Goal: Task Accomplishment & Management: Use online tool/utility

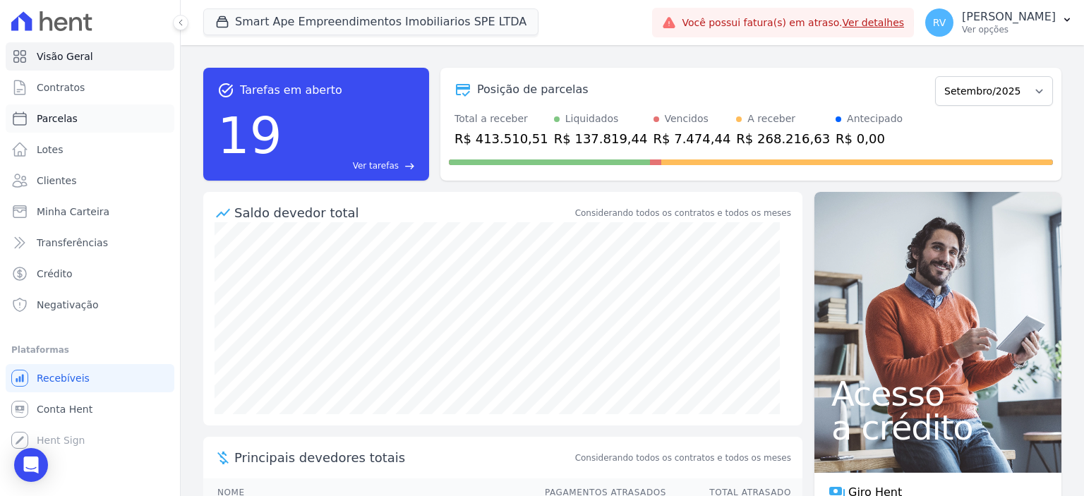
click at [83, 121] on link "Parcelas" at bounding box center [90, 118] width 169 height 28
select select
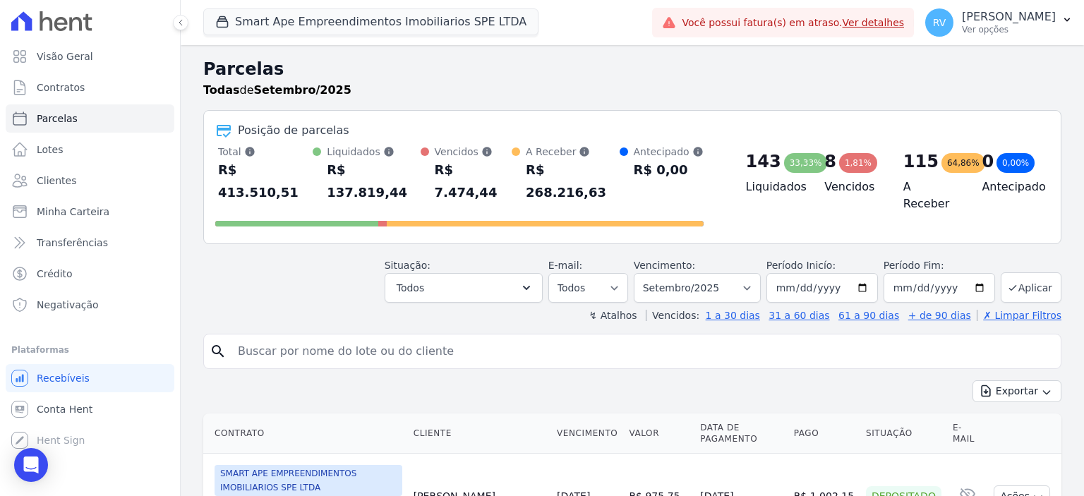
scroll to position [141, 0]
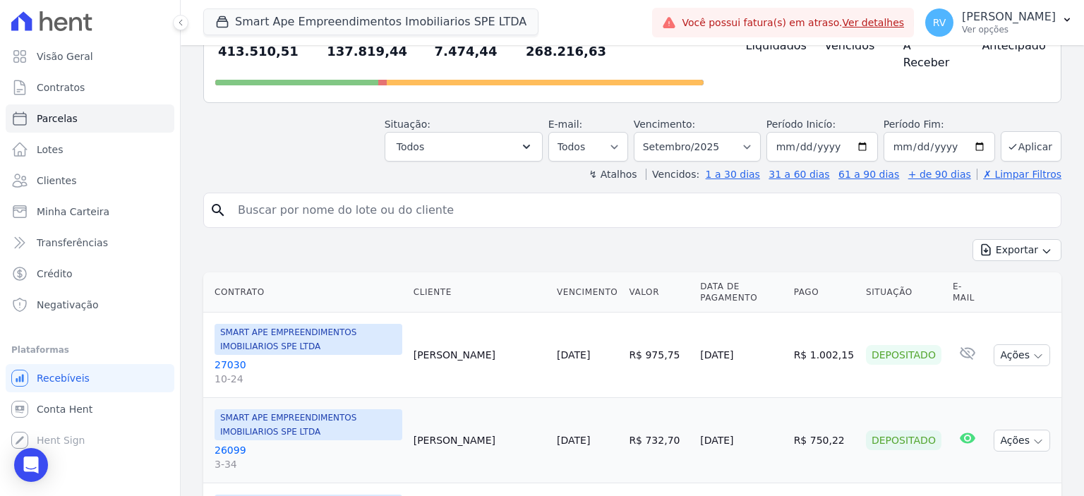
drag, startPoint x: 382, startPoint y: 193, endPoint x: 404, endPoint y: 181, distance: 25.3
click at [382, 196] on input "search" at bounding box center [642, 210] width 826 height 28
paste input "BRUNO FELICIANO DOS SANTOS"
type input "BRUNO FELICIANO DOS SANTOS"
select select
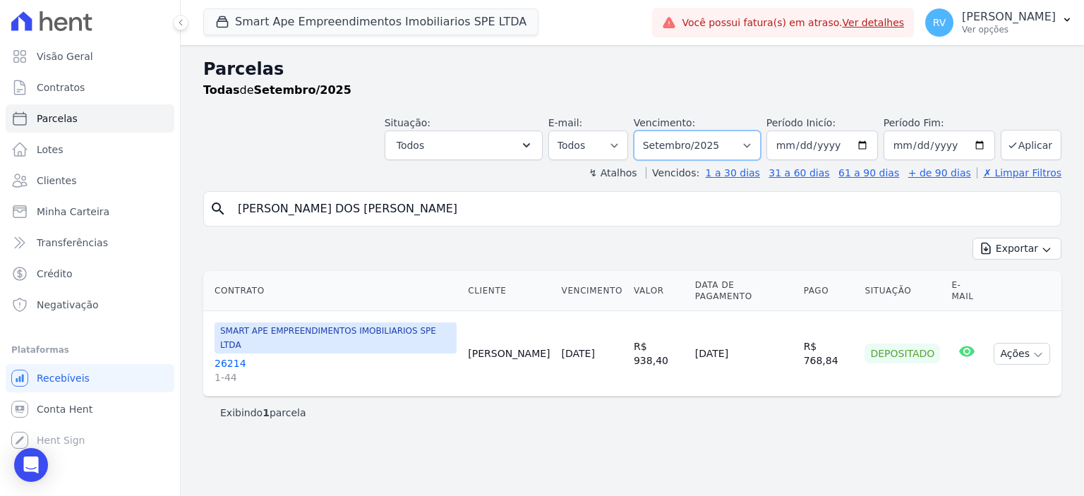
click at [703, 144] on select "Filtrar por período ──────── Todos os meses Março/2024 Abril/2024 Maio/2024 Jun…" at bounding box center [697, 146] width 127 height 30
select select "10/2025"
click at [656, 131] on select "Filtrar por período ──────── Todos os meses Março/2024 Abril/2024 Maio/2024 Jun…" at bounding box center [697, 146] width 127 height 30
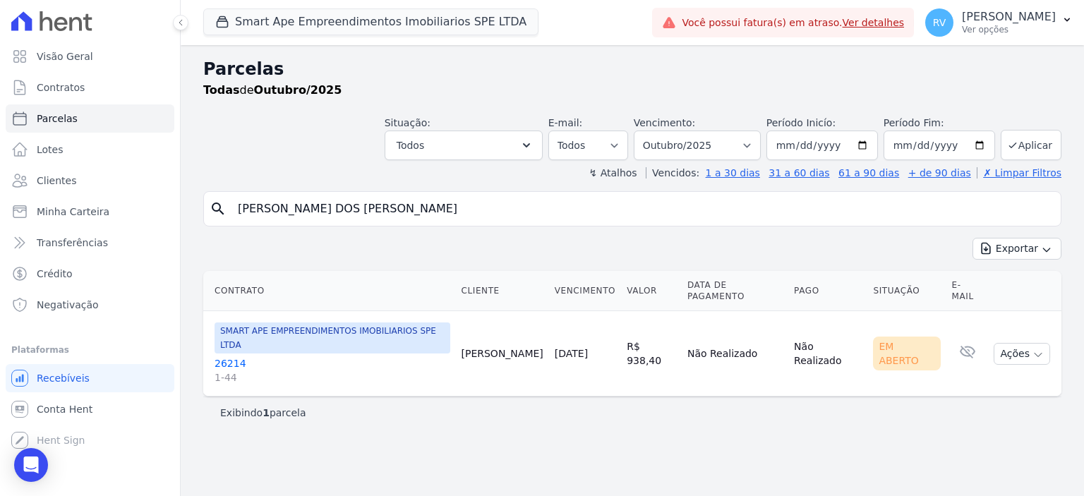
select select
click at [245, 356] on link "26214 1-44" at bounding box center [333, 370] width 236 height 28
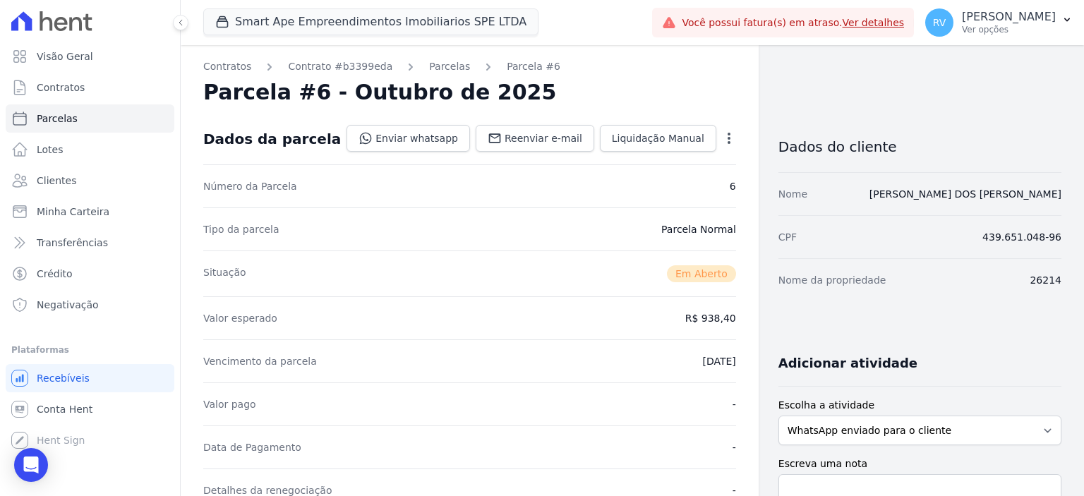
click at [728, 141] on icon "button" at bounding box center [729, 138] width 3 height 11
click at [652, 181] on link "Cancelar Cobrança" at bounding box center [668, 182] width 124 height 25
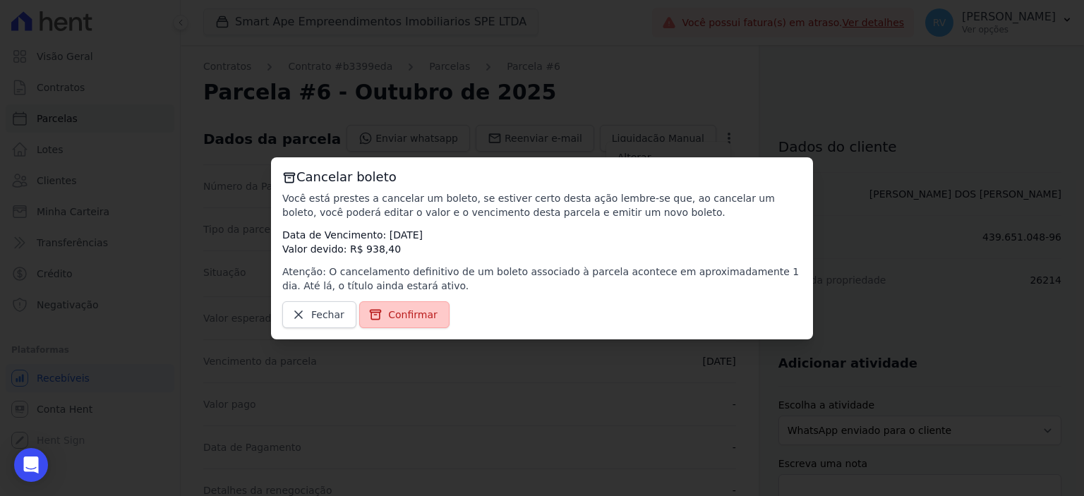
click at [417, 316] on span "Confirmar" at bounding box center [412, 315] width 49 height 14
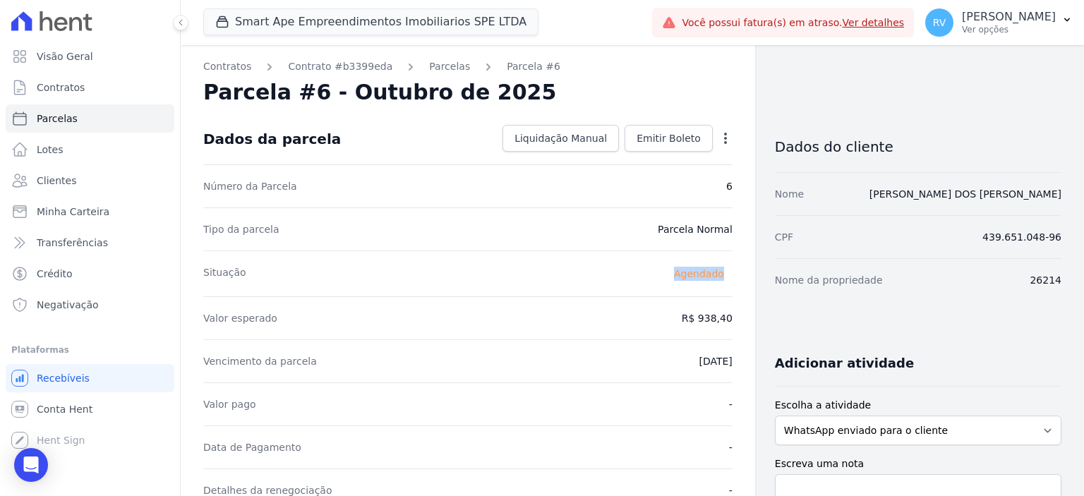
drag, startPoint x: 696, startPoint y: 276, endPoint x: 717, endPoint y: 277, distance: 21.2
click at [717, 277] on span "Agendado" at bounding box center [699, 273] width 67 height 17
click at [696, 278] on span "Agendado" at bounding box center [699, 273] width 67 height 17
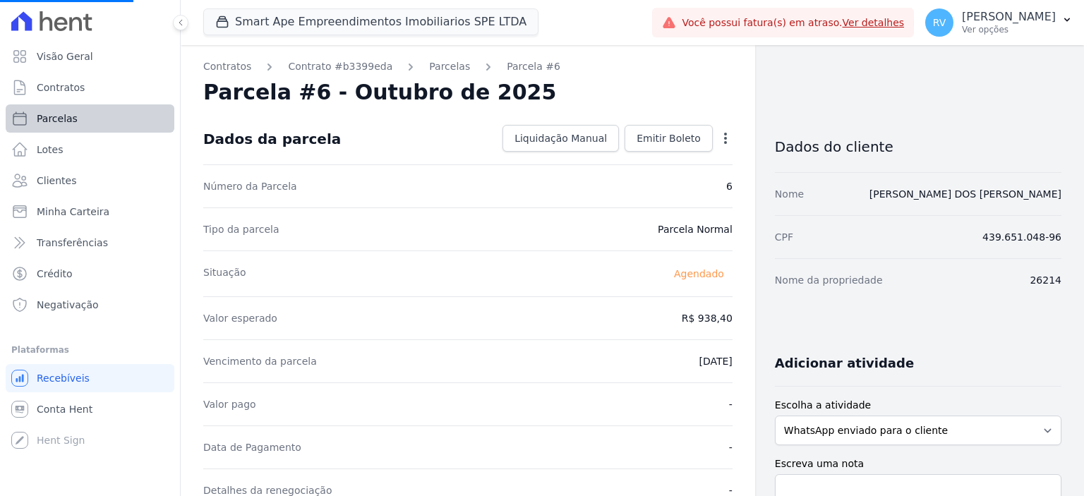
select select
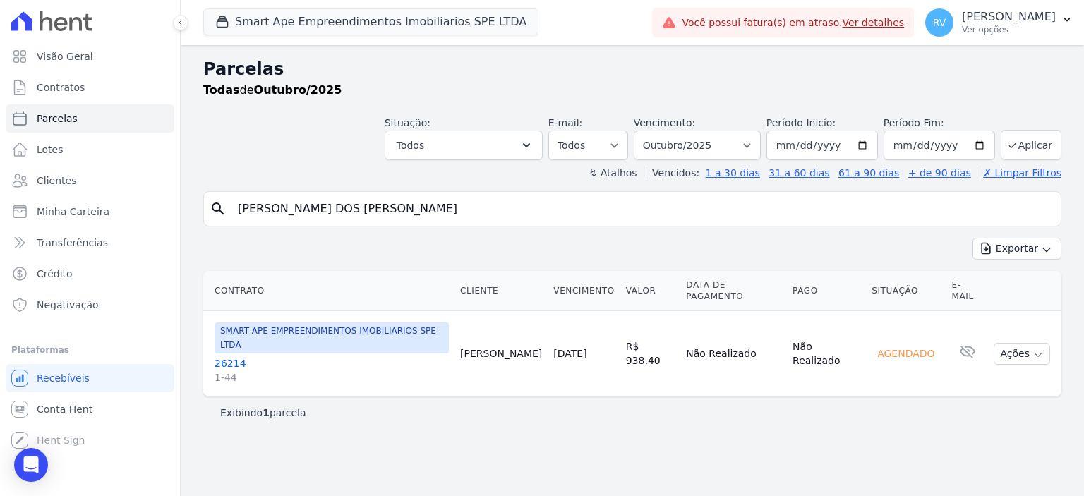
click at [102, 124] on link "Parcelas" at bounding box center [90, 118] width 169 height 28
select select
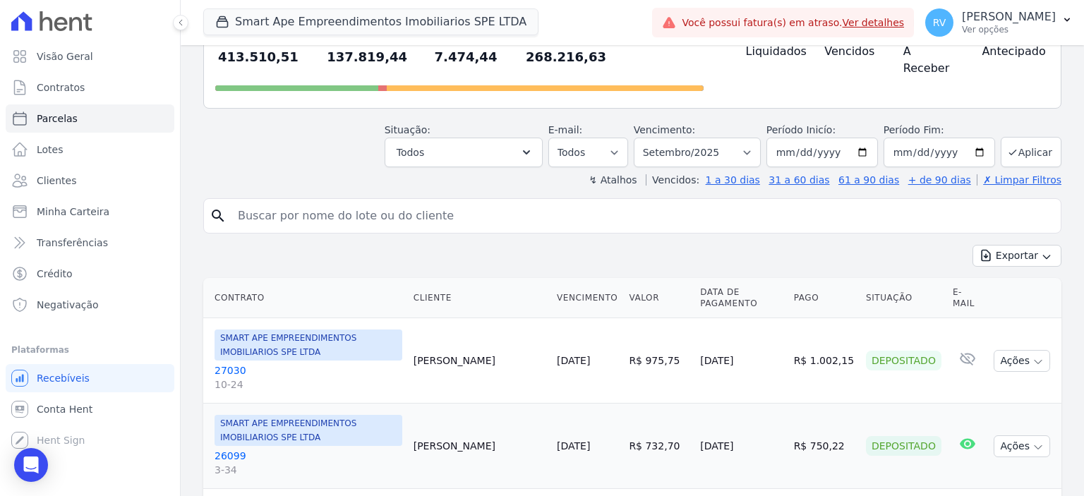
scroll to position [141, 0]
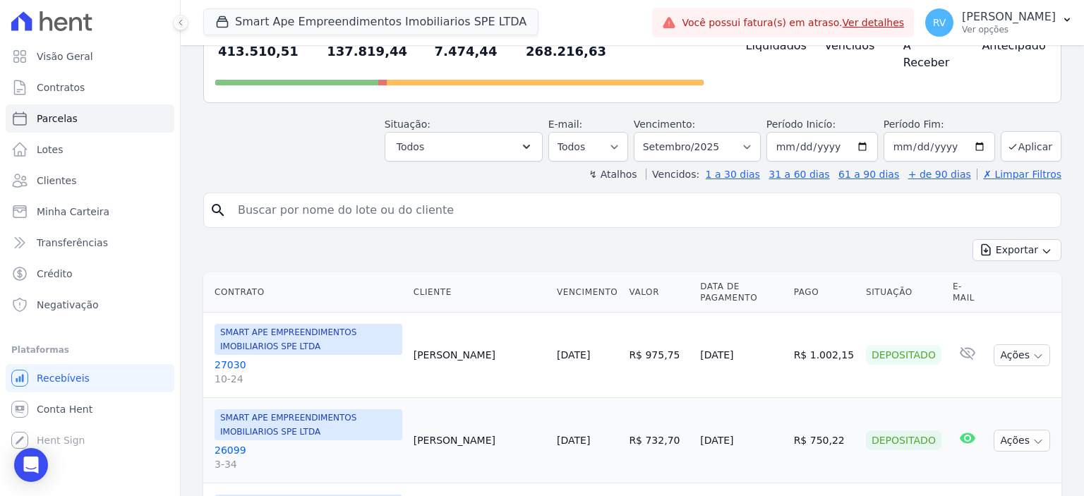
click at [498, 200] on input "search" at bounding box center [642, 210] width 826 height 28
paste input "[PERSON_NAME] DOS [PERSON_NAME]"
type input "[PERSON_NAME] DOS [PERSON_NAME]"
select select
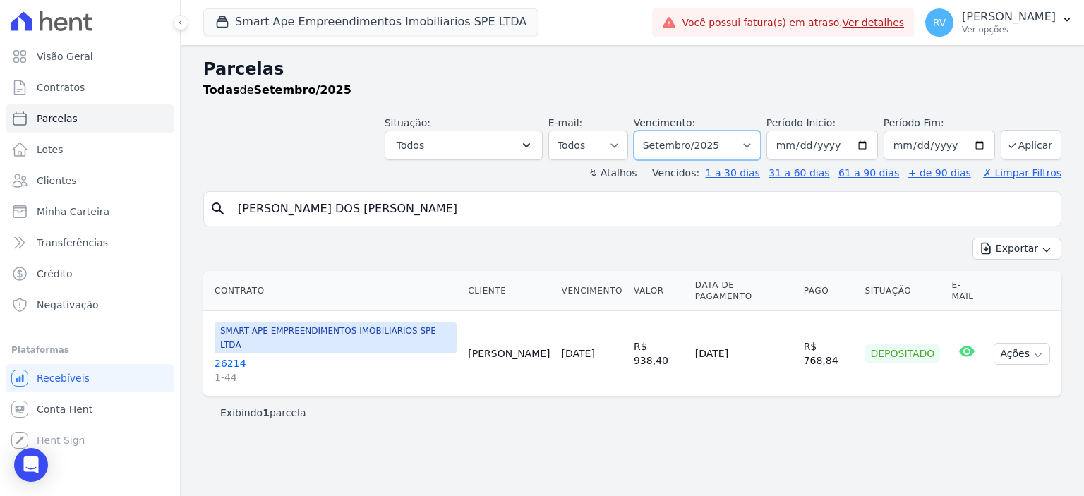
click at [749, 148] on select "Filtrar por período ──────── Todos os meses Março/2024 Abril/2024 Maio/2024 Jun…" at bounding box center [697, 146] width 127 height 30
select select "all"
click at [656, 131] on select "Filtrar por período ──────── Todos os meses Março/2024 Abril/2024 Maio/2024 Jun…" at bounding box center [697, 146] width 127 height 30
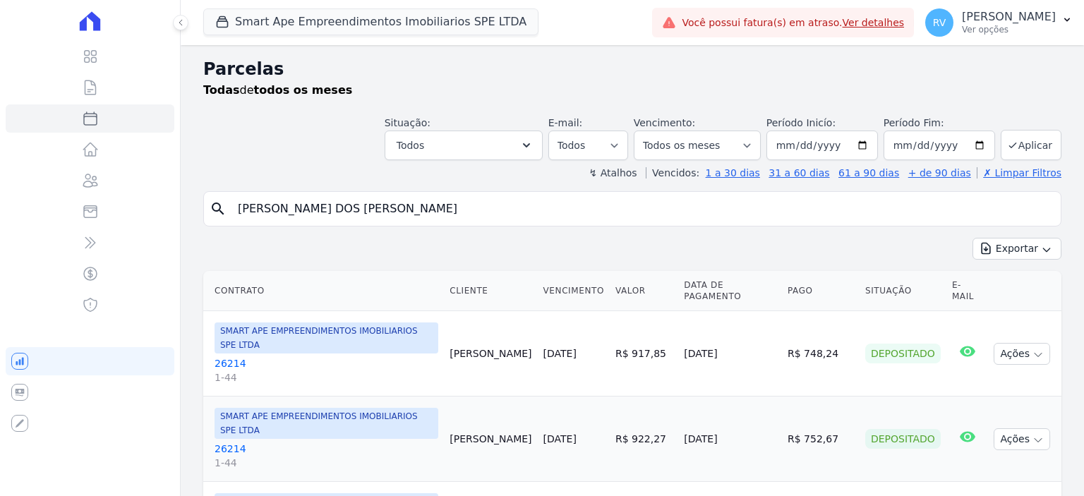
select select
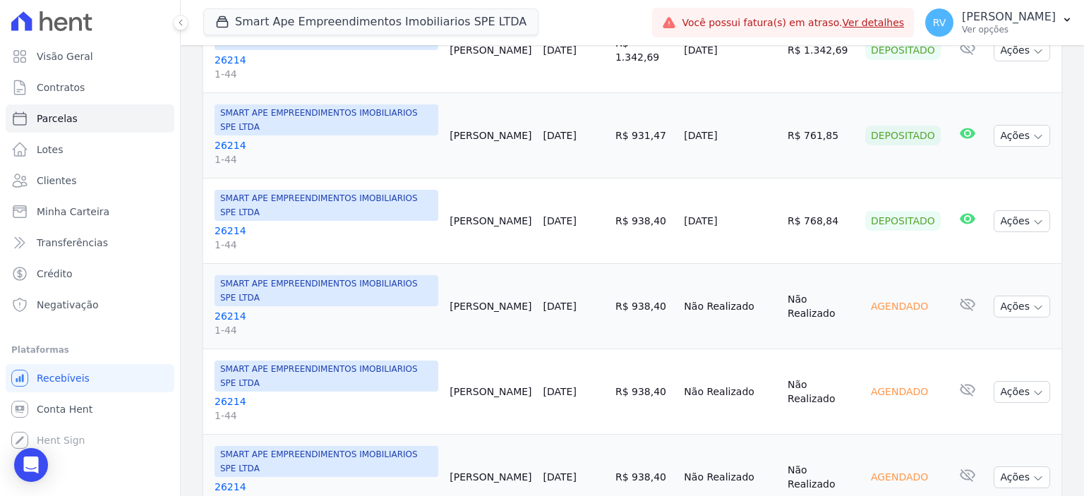
scroll to position [584, 0]
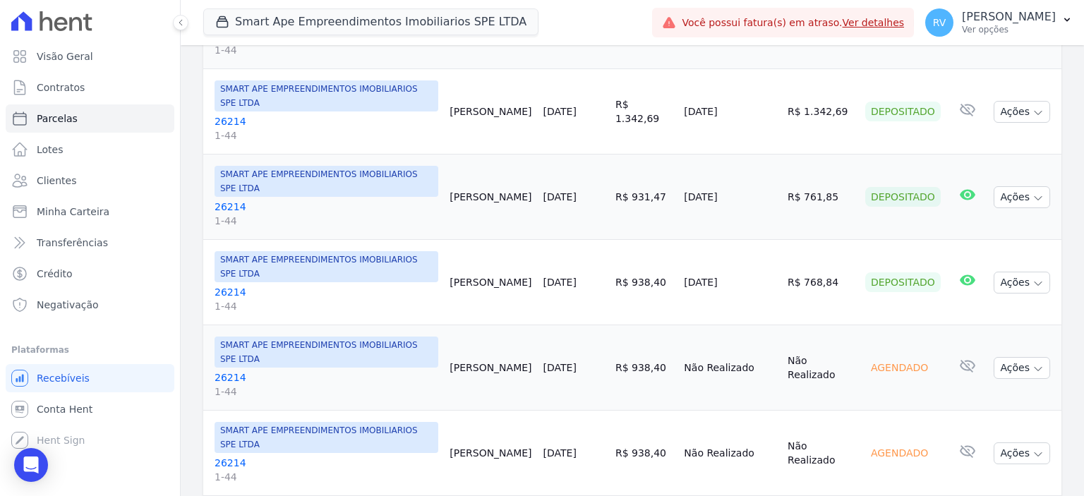
click at [231, 371] on link "26214 1-44" at bounding box center [327, 385] width 224 height 28
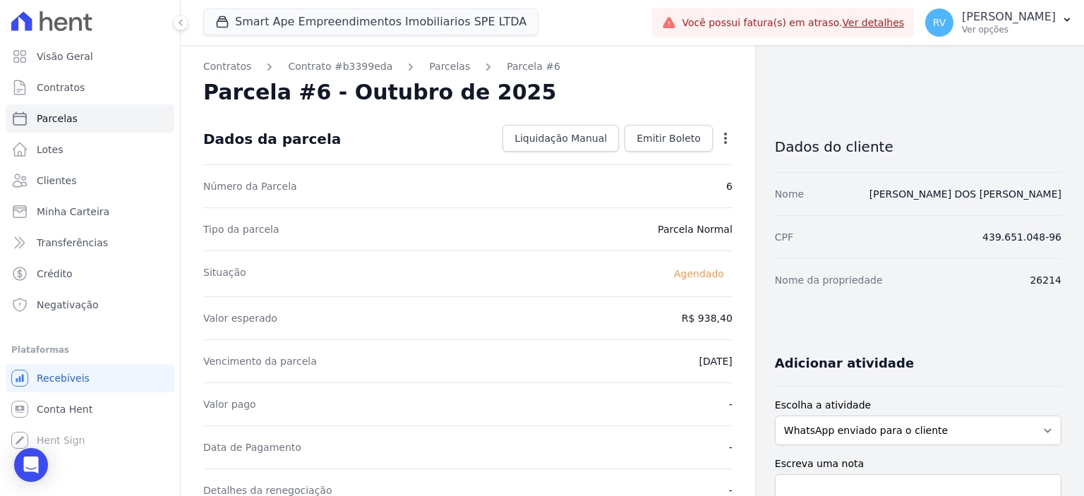
drag, startPoint x: 697, startPoint y: 318, endPoint x: 736, endPoint y: 317, distance: 38.8
select select
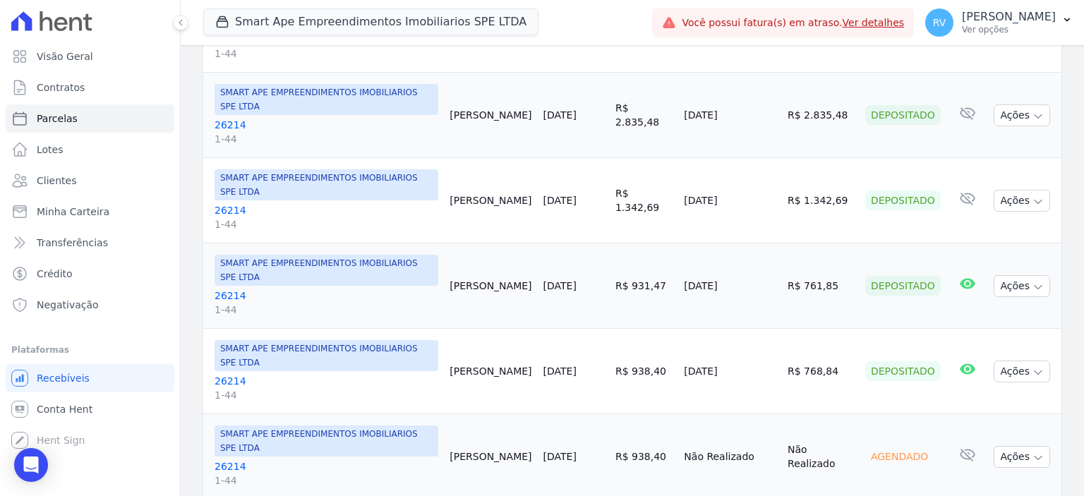
scroll to position [565, 0]
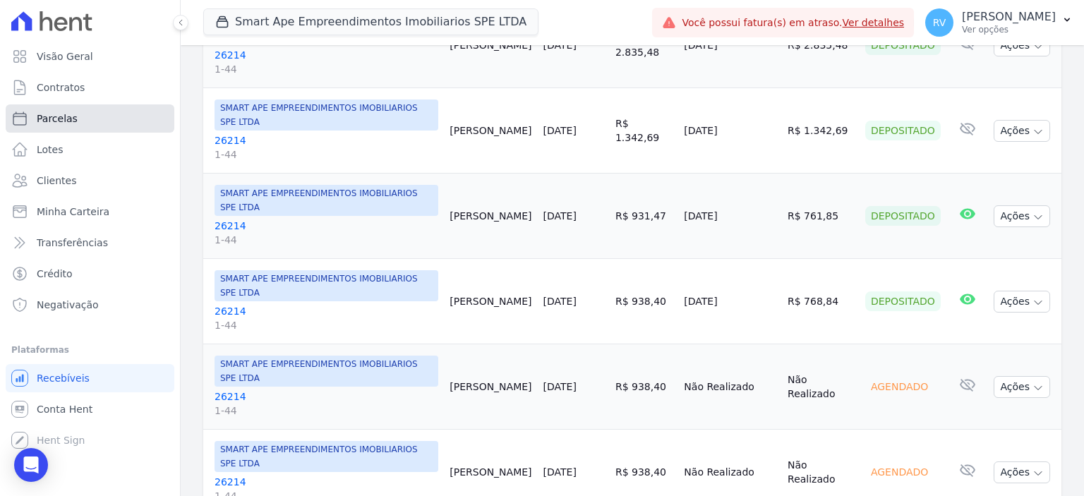
click at [95, 124] on link "Parcelas" at bounding box center [90, 118] width 169 height 28
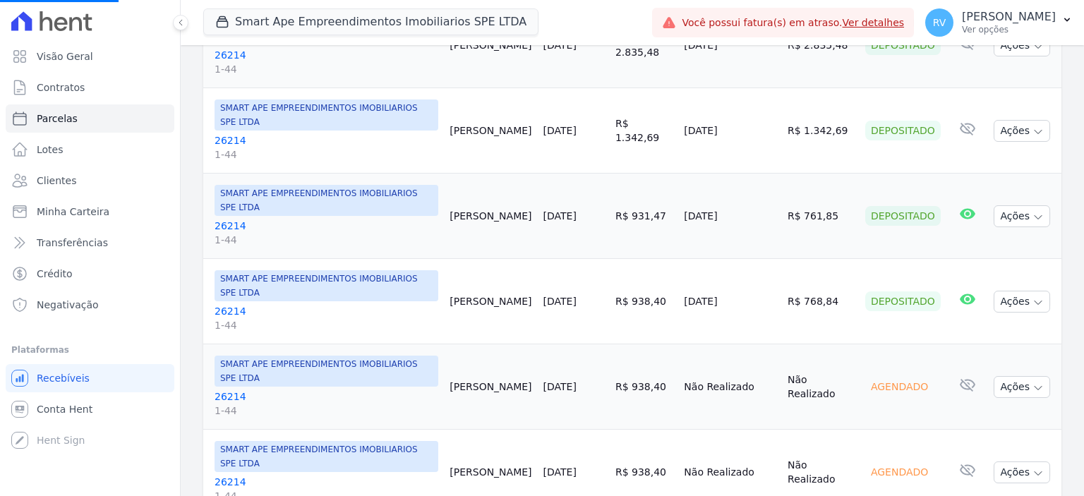
select select
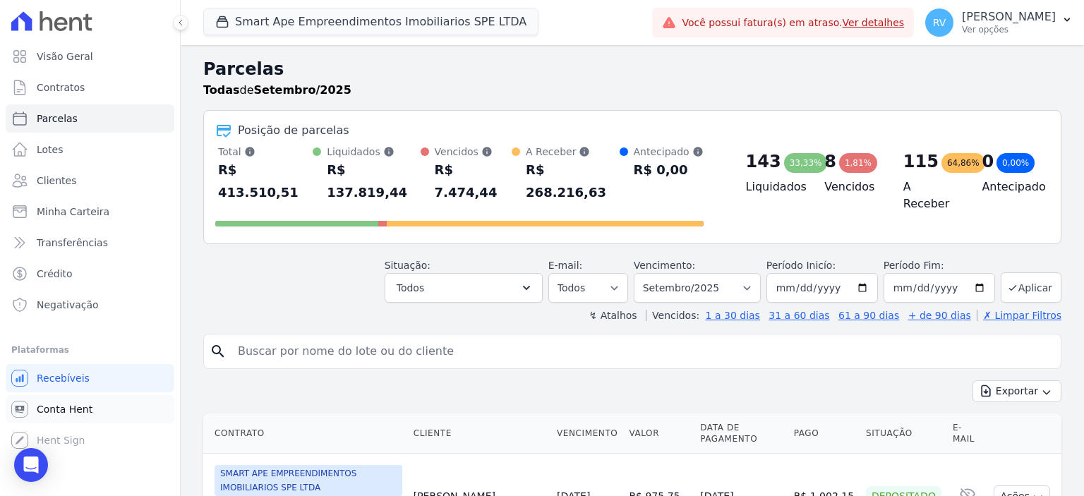
click at [95, 410] on link "Conta Hent" at bounding box center [90, 409] width 169 height 28
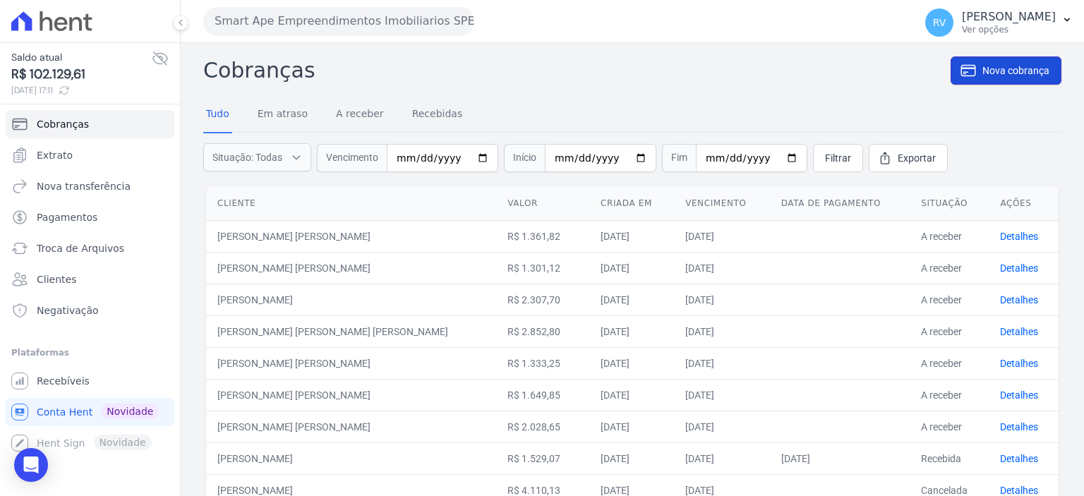
click at [1018, 68] on span "Nova cobrança" at bounding box center [1016, 71] width 67 height 14
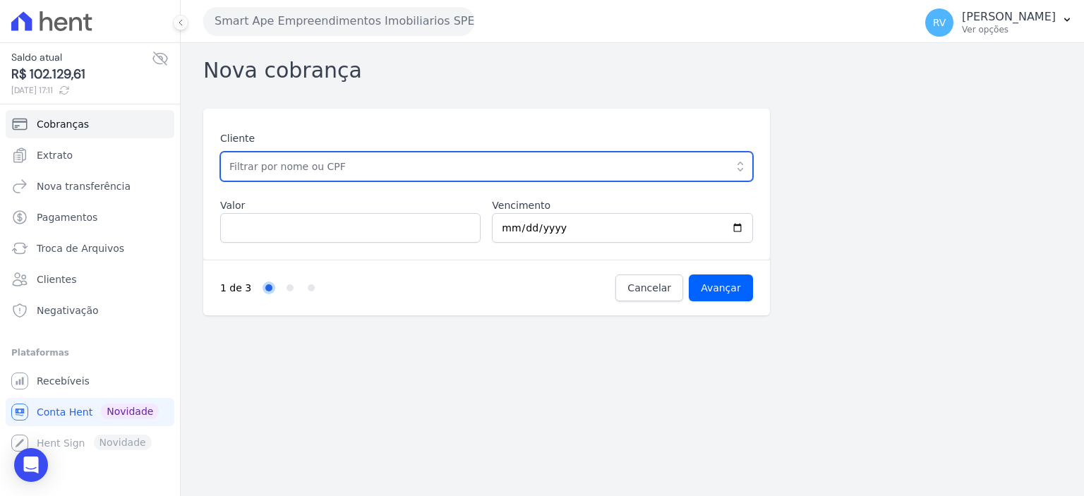
click at [310, 164] on input "text" at bounding box center [486, 167] width 533 height 30
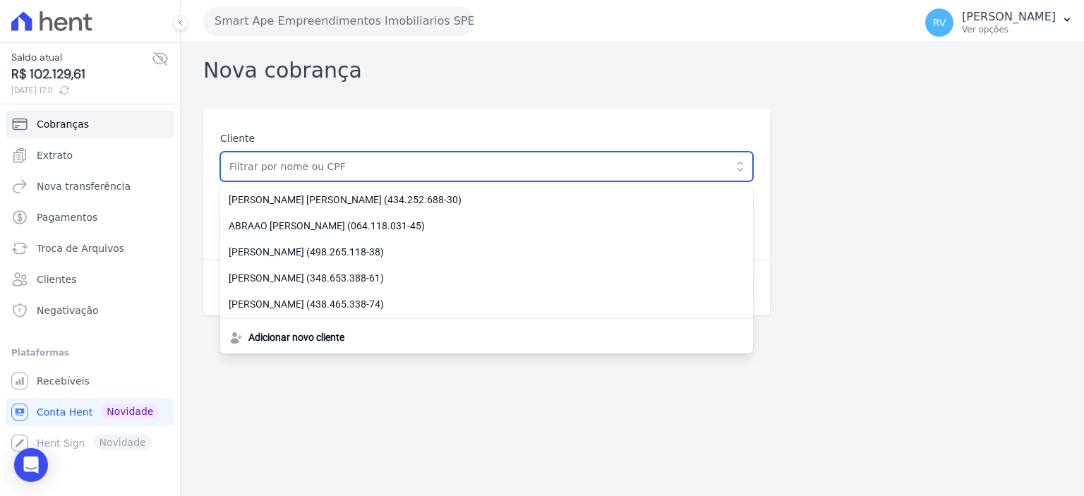
paste input "[PERSON_NAME] DOS [PERSON_NAME]"
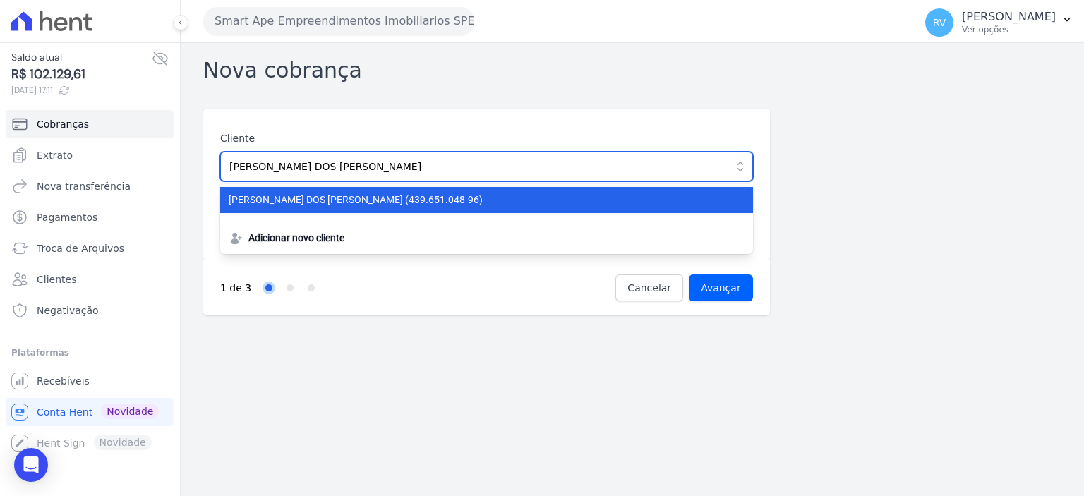
type input "[PERSON_NAME] DOS [PERSON_NAME]"
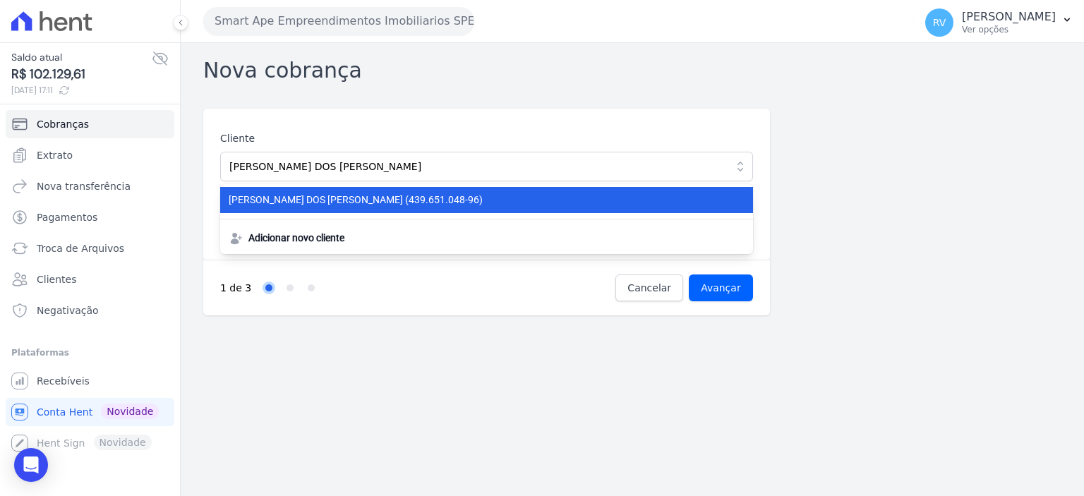
click at [430, 210] on li "BRUNO FELICIANO DOS SANTOS (439.651.048-96)" at bounding box center [486, 200] width 533 height 26
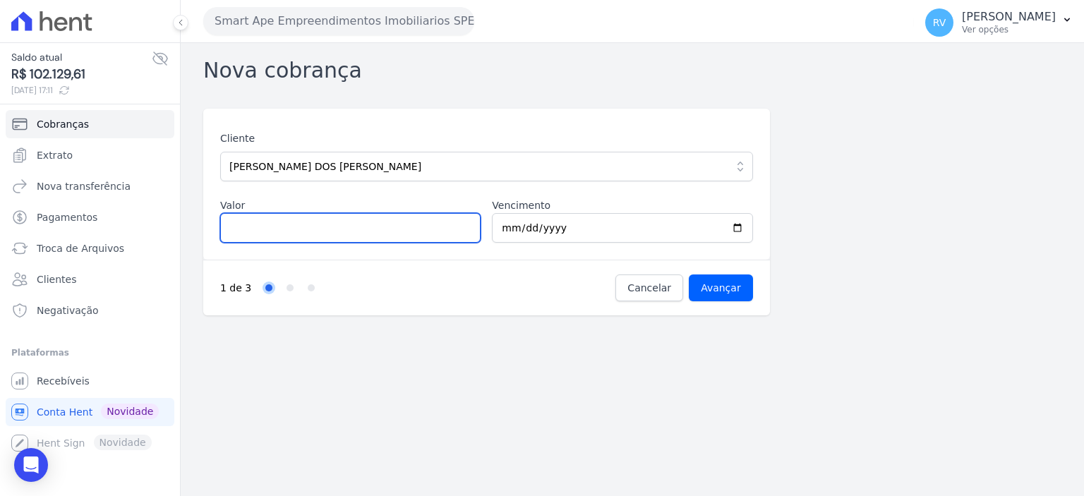
click at [299, 232] on input "Valor" at bounding box center [350, 228] width 260 height 30
type input "1520.11"
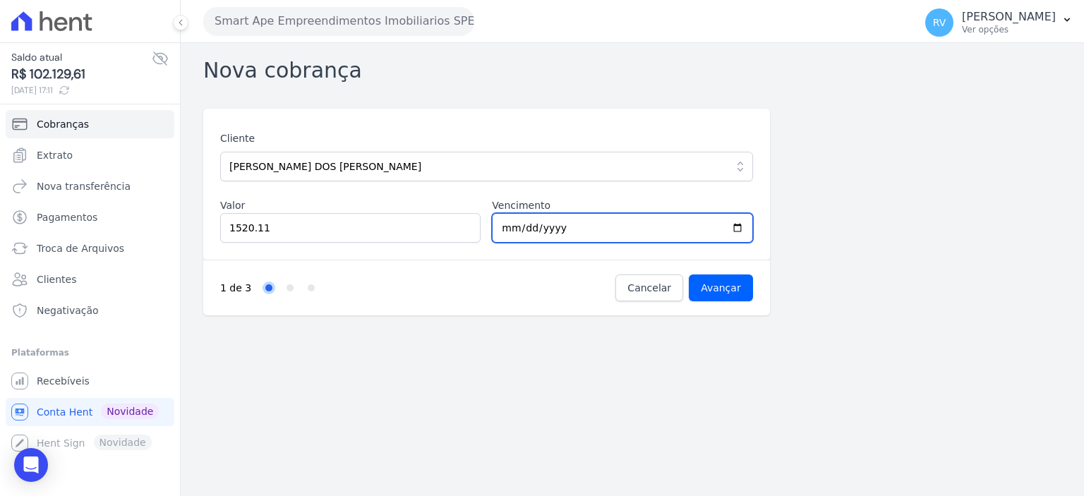
click at [737, 226] on input "2025-09-17" at bounding box center [622, 228] width 260 height 30
type input "2025-09-18"
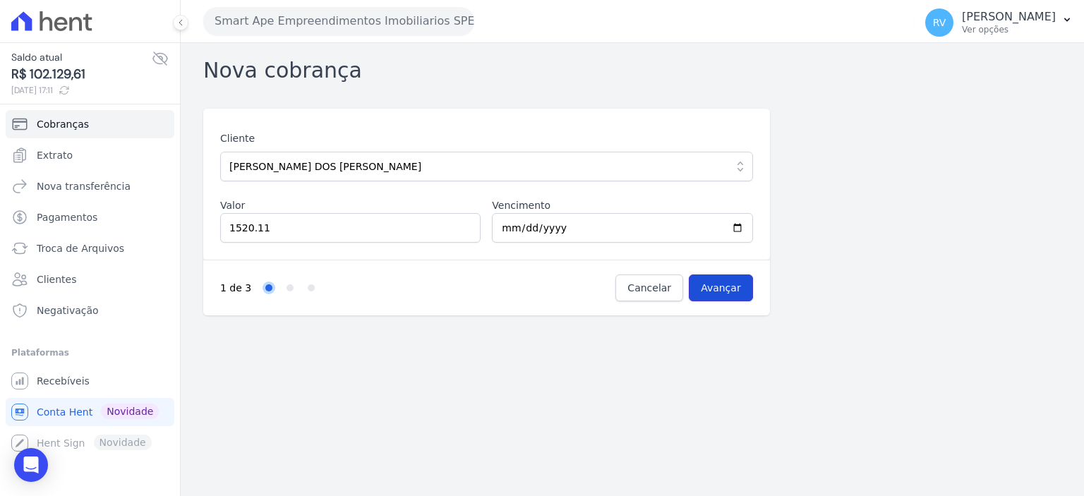
click at [739, 294] on input "Avançar" at bounding box center [721, 288] width 64 height 27
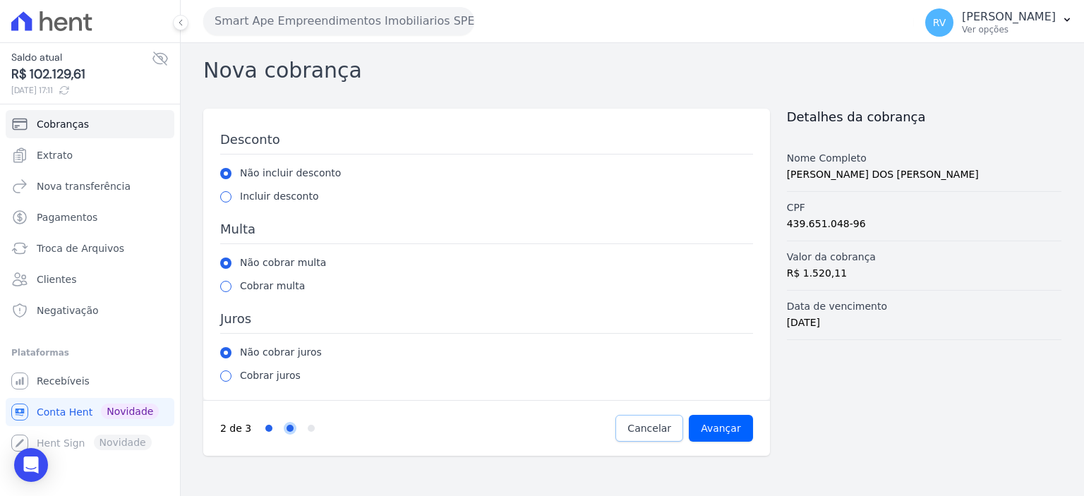
click at [644, 428] on span "Cancelar" at bounding box center [650, 428] width 44 height 14
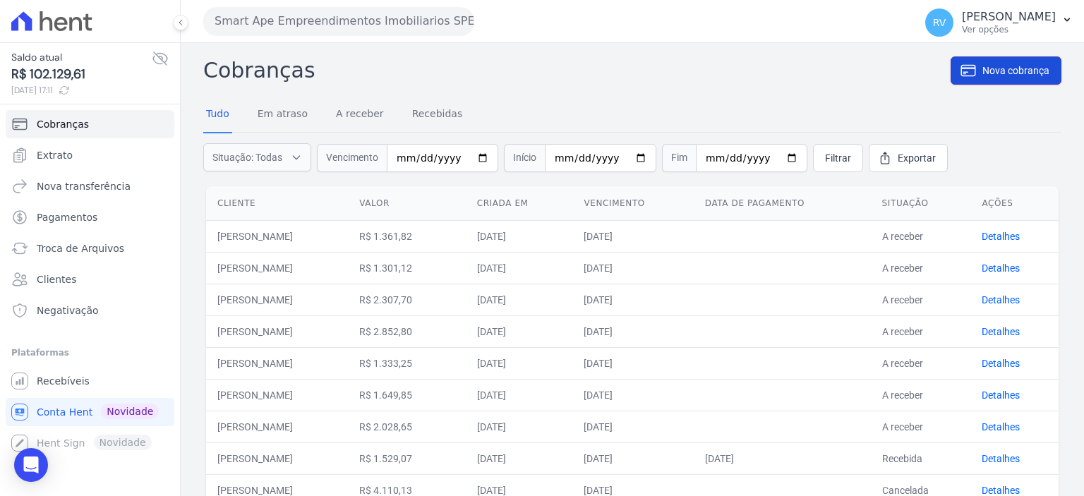
click at [997, 74] on span "Nova cobrança" at bounding box center [1016, 71] width 67 height 14
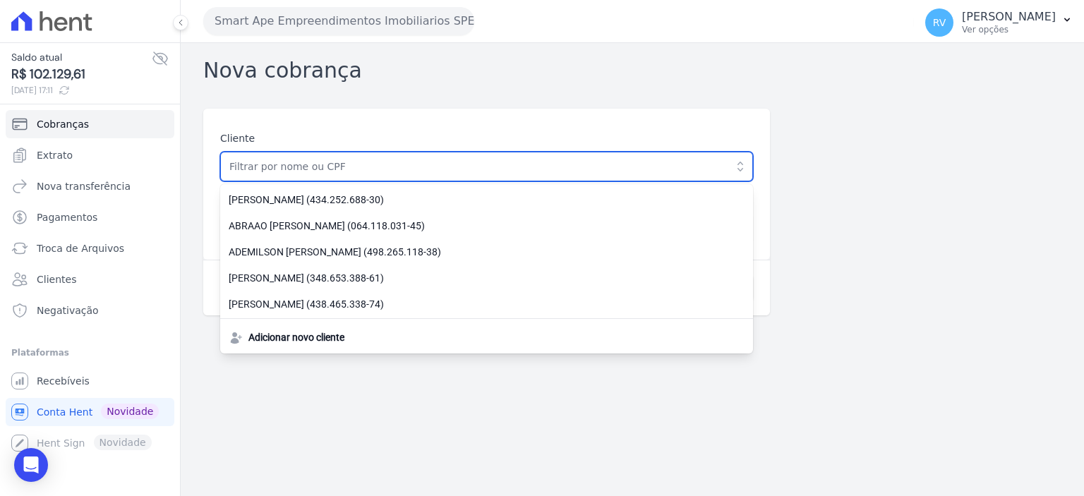
click at [297, 164] on input "text" at bounding box center [486, 167] width 533 height 30
paste input "[PERSON_NAME]"
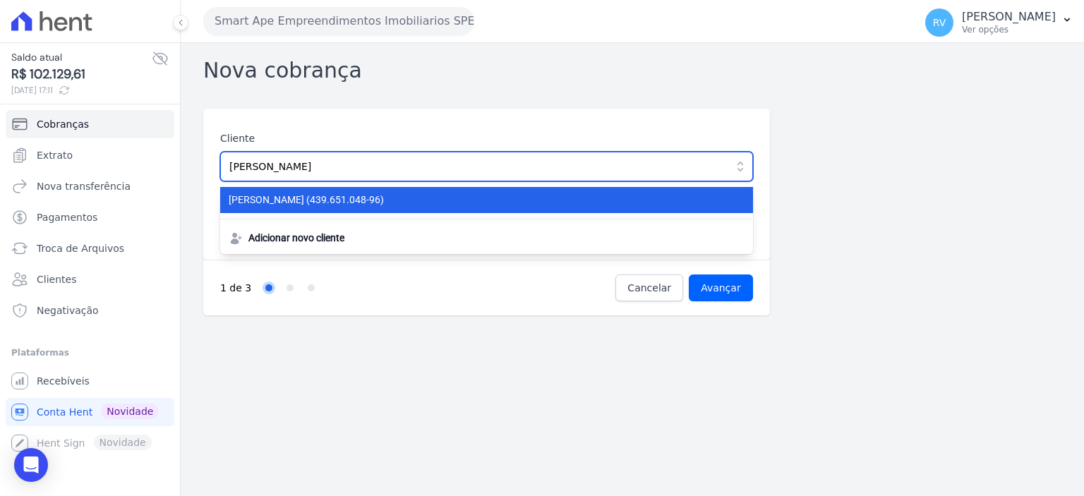
type input "[PERSON_NAME]"
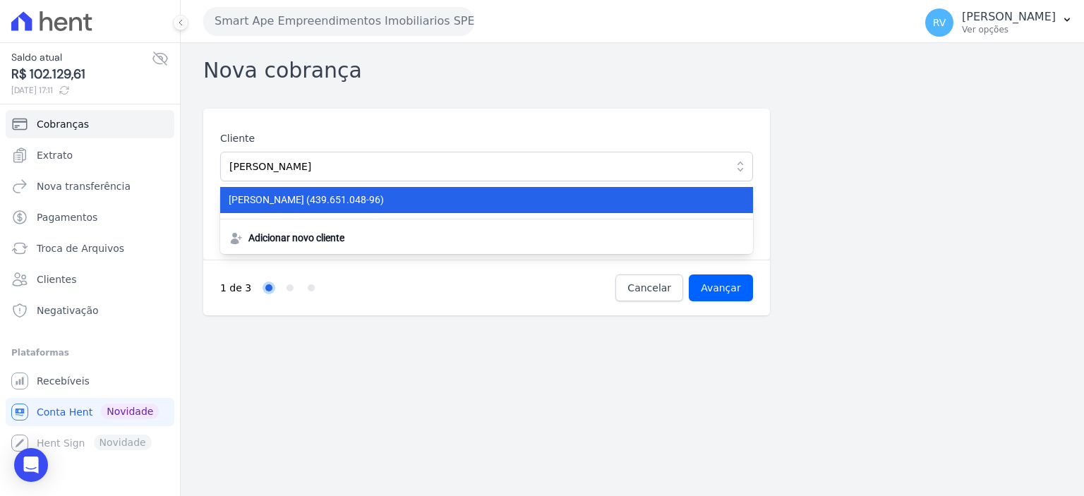
click at [359, 197] on span "[PERSON_NAME] (439.651.048-96)" at bounding box center [478, 200] width 499 height 15
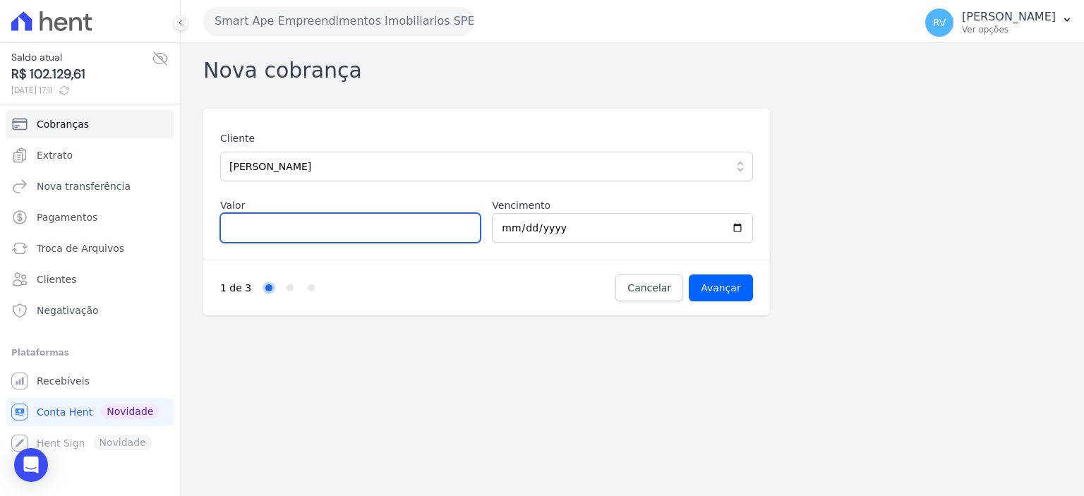
click at [338, 236] on input "Valor" at bounding box center [350, 228] width 260 height 30
type input "1520.11"
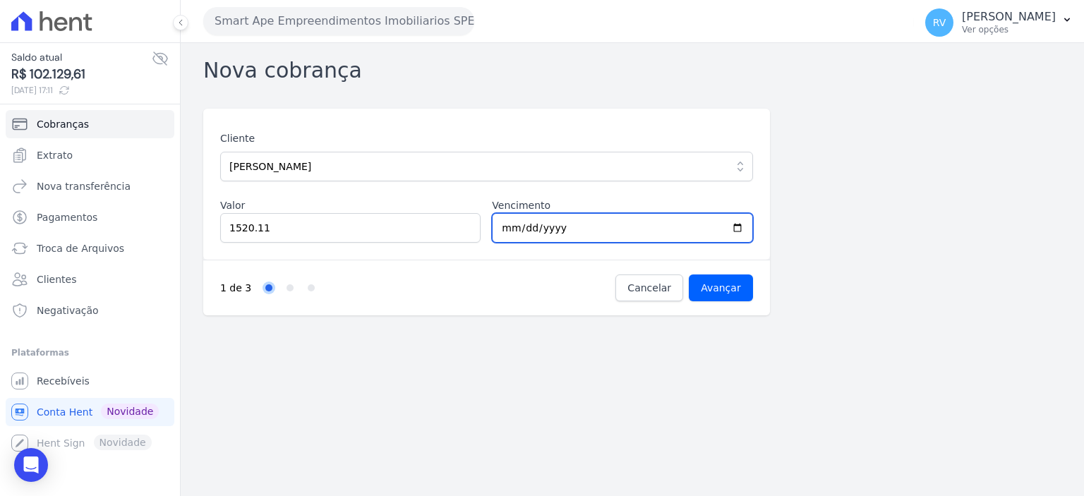
click at [736, 224] on input "2025-09-17" at bounding box center [622, 228] width 260 height 30
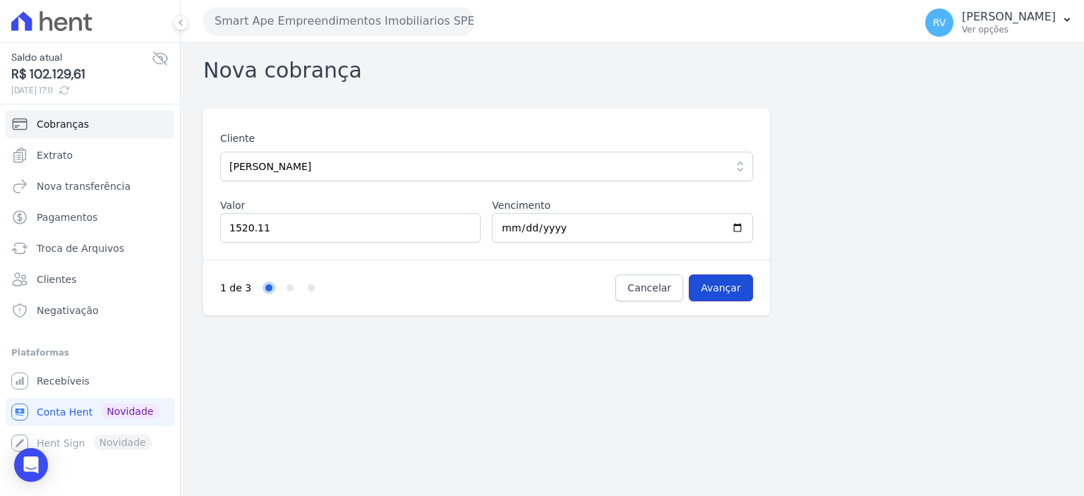
click at [747, 282] on input "Avançar" at bounding box center [721, 288] width 64 height 27
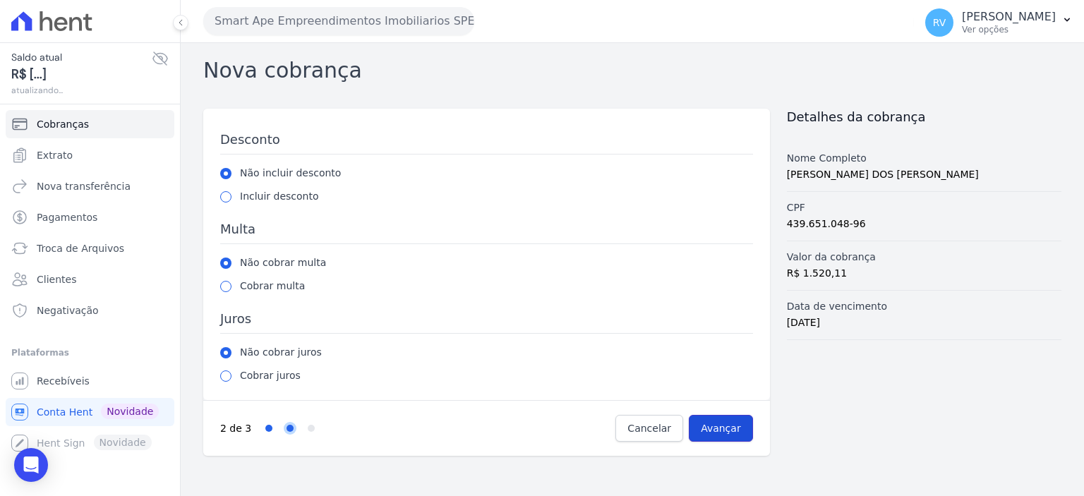
click at [730, 418] on input "Avançar" at bounding box center [721, 428] width 64 height 27
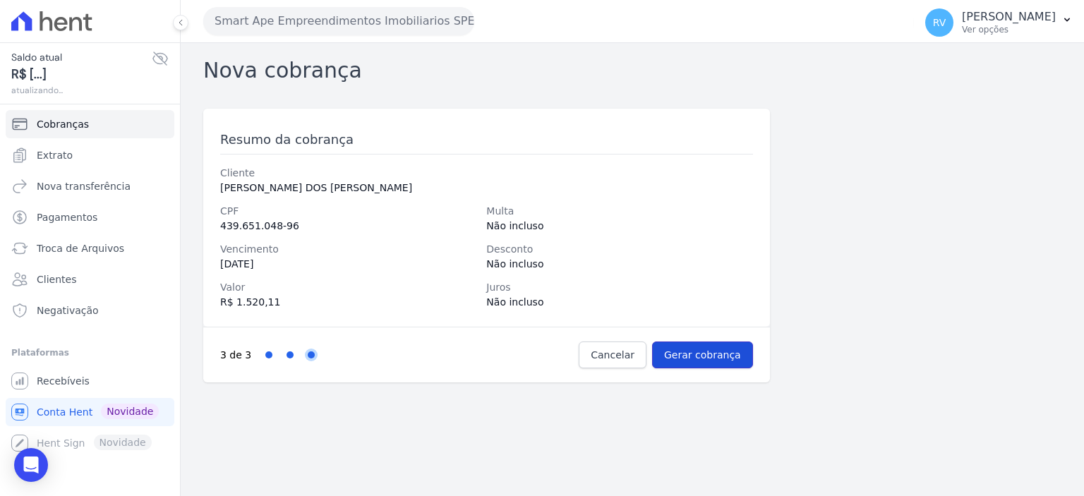
click at [731, 356] on input "Gerar cobrança" at bounding box center [702, 355] width 101 height 27
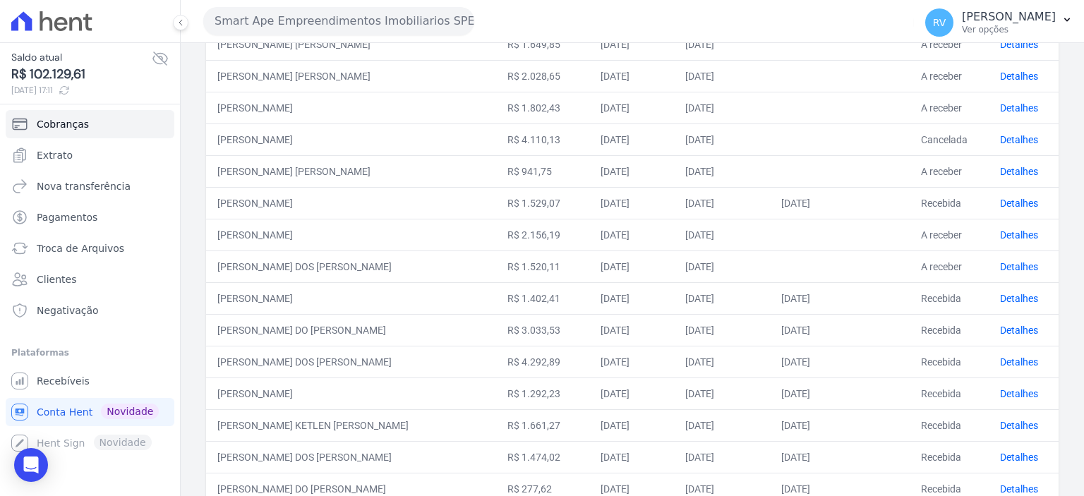
scroll to position [424, 0]
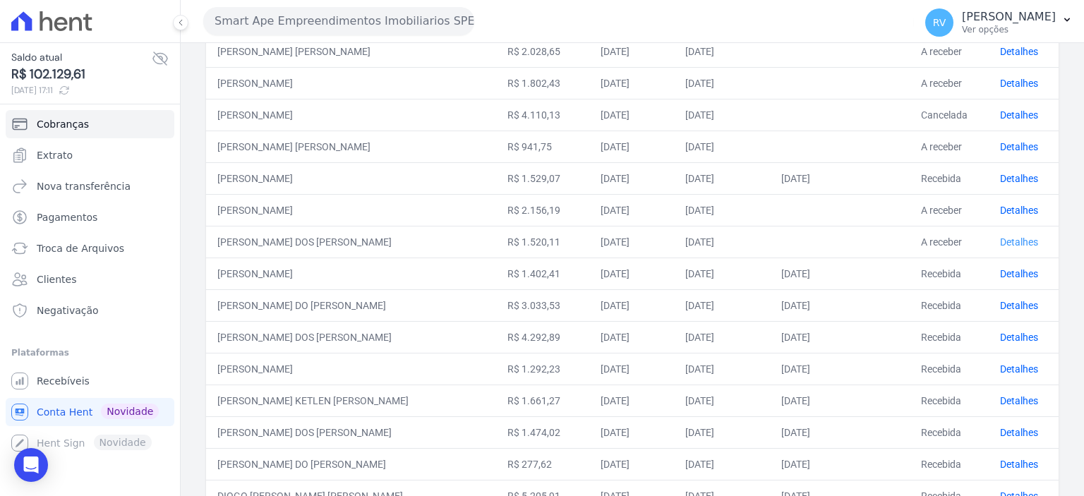
click at [1007, 236] on link "Detalhes" at bounding box center [1019, 241] width 38 height 11
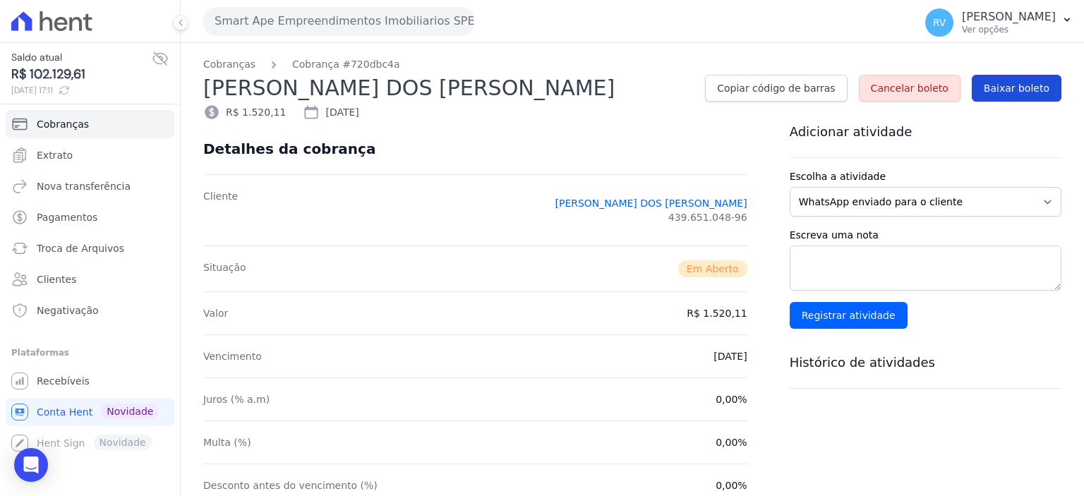
click at [1005, 90] on span "Baixar boleto" at bounding box center [1017, 88] width 66 height 14
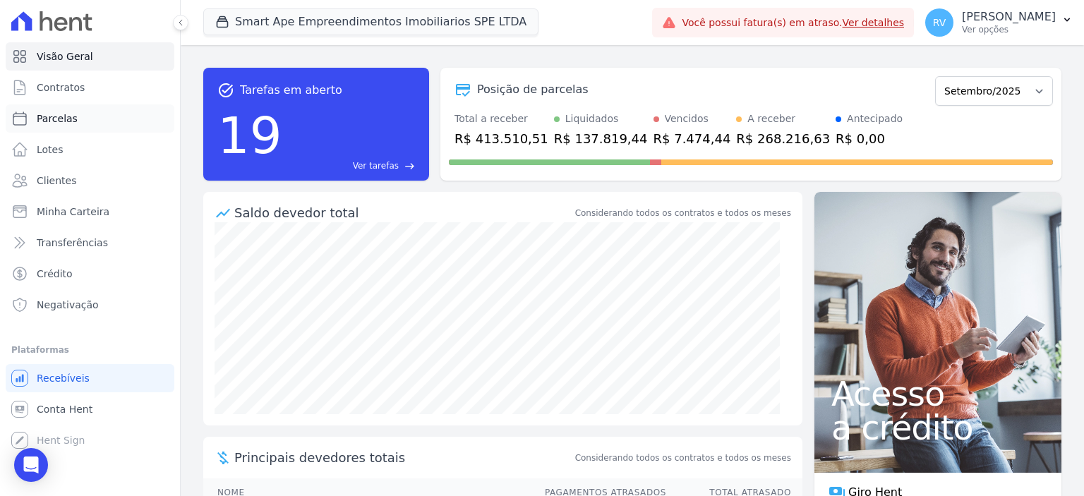
click at [82, 128] on link "Parcelas" at bounding box center [90, 118] width 169 height 28
select select
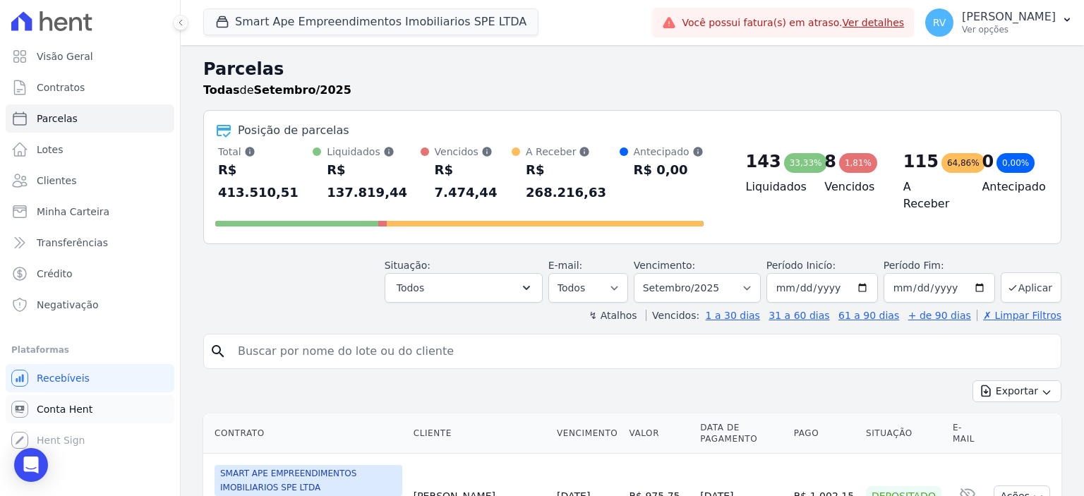
click at [92, 404] on link "Conta Hent" at bounding box center [90, 409] width 169 height 28
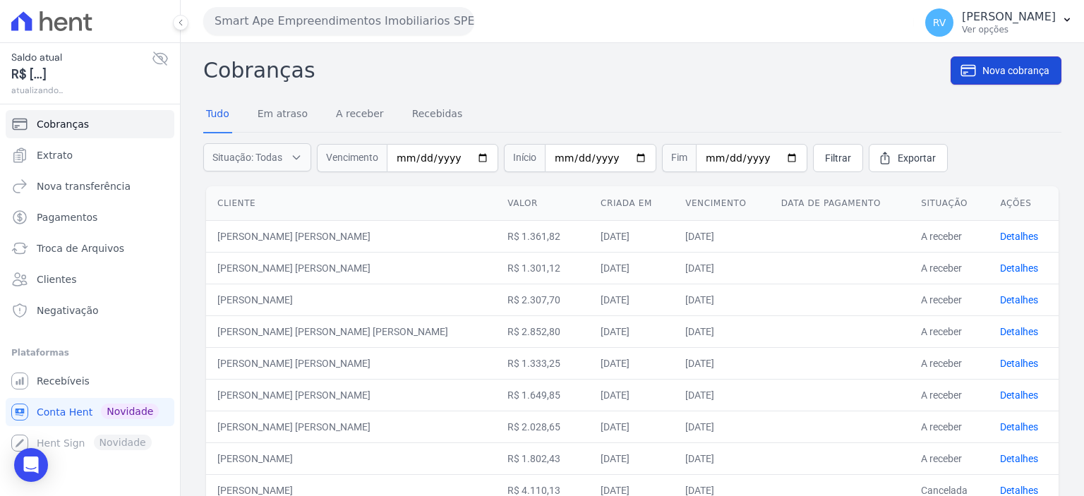
click at [1016, 68] on span "Nova cobrança" at bounding box center [1016, 71] width 67 height 14
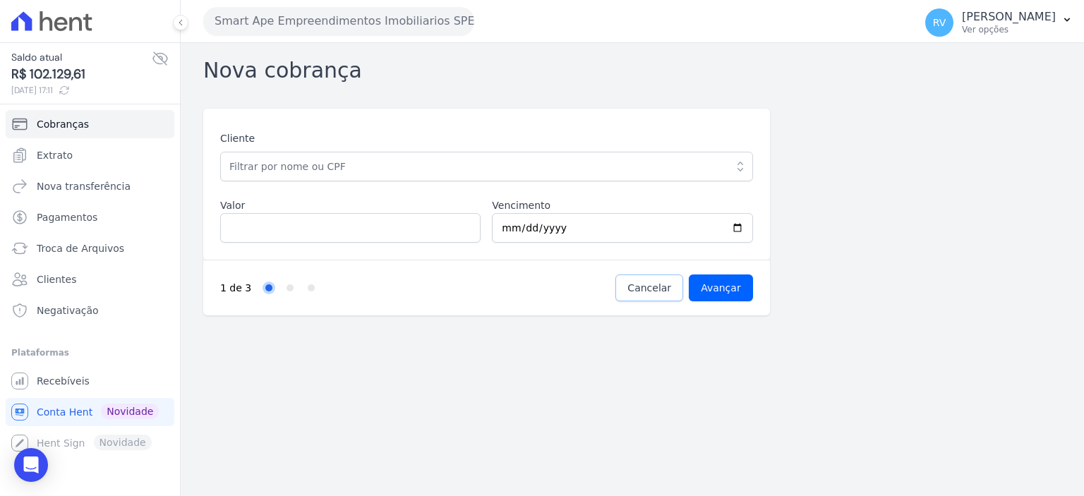
click at [650, 287] on span "Cancelar" at bounding box center [650, 288] width 44 height 14
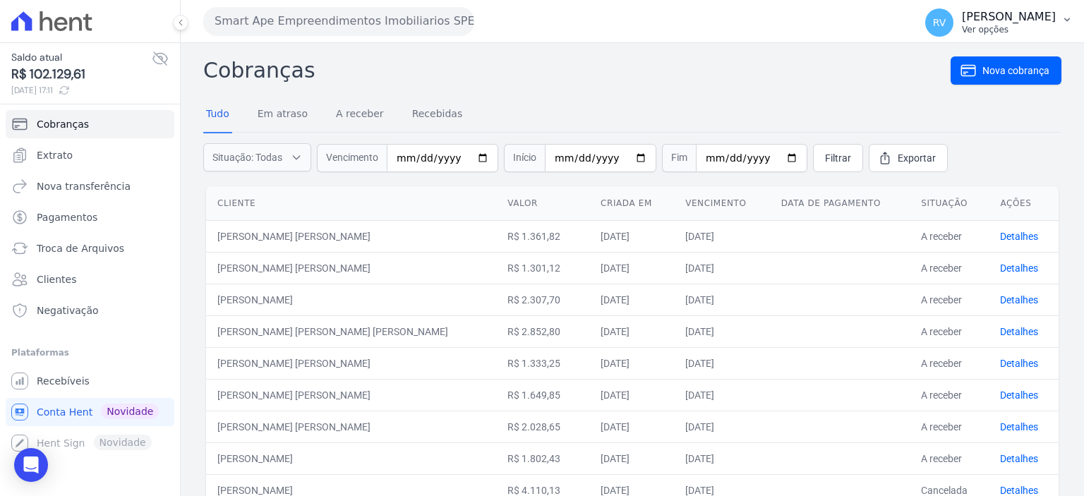
click at [1045, 15] on p "[PERSON_NAME]" at bounding box center [1009, 17] width 94 height 14
click at [104, 385] on link "Recebíveis" at bounding box center [90, 381] width 169 height 28
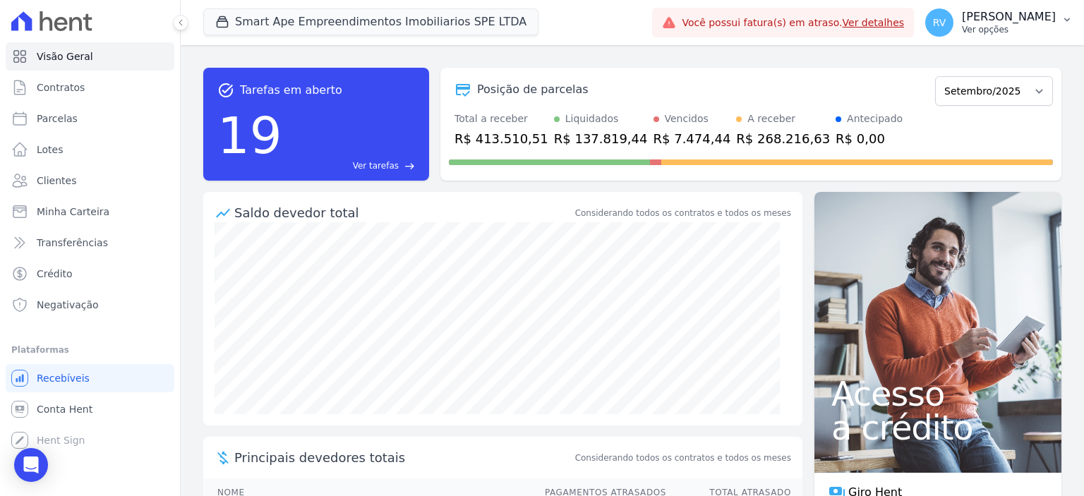
click at [997, 40] on button "RV Rodrigo Villalva Ver opções" at bounding box center [999, 23] width 170 height 40
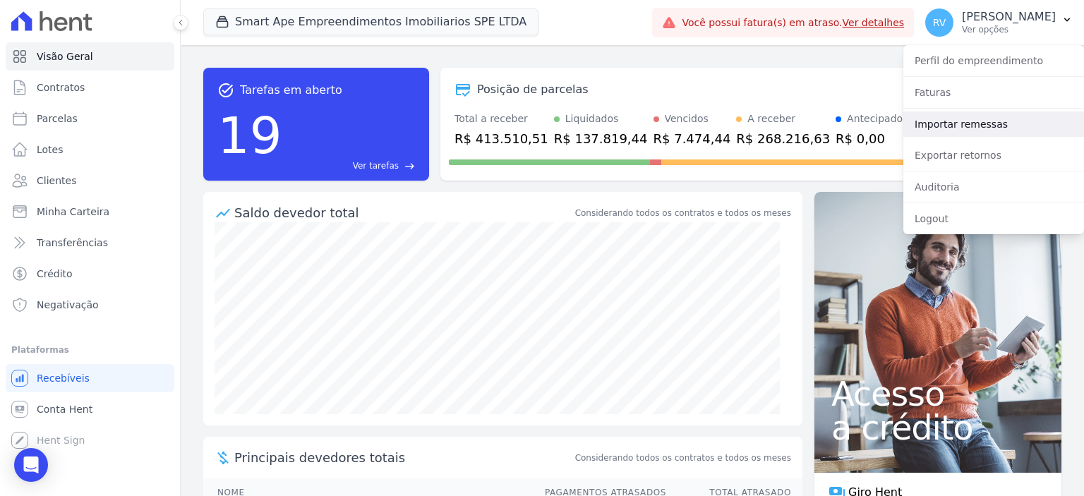
click at [968, 121] on link "Importar remessas" at bounding box center [993, 124] width 181 height 25
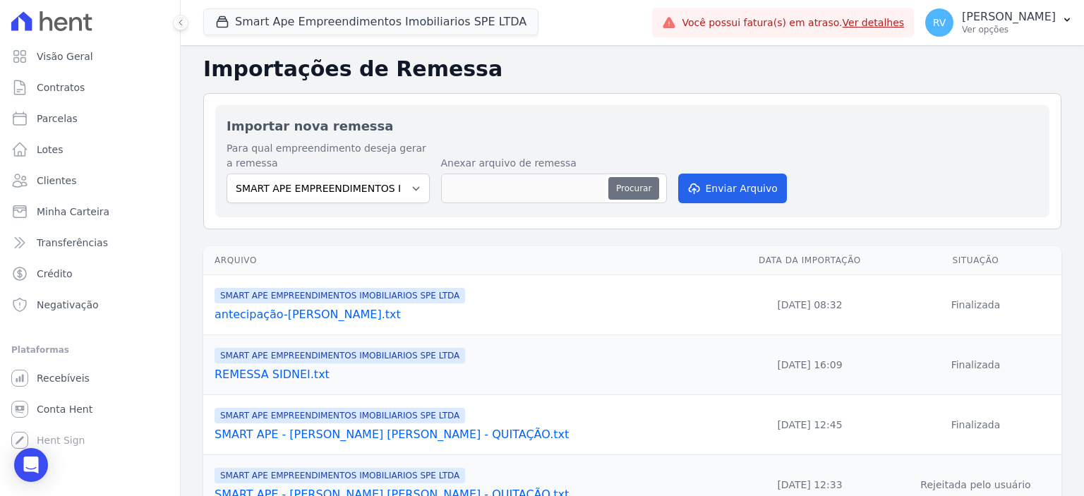
click at [631, 189] on button "Procurar" at bounding box center [633, 188] width 51 height 23
type input "antecipação-[PERSON_NAME].txt"
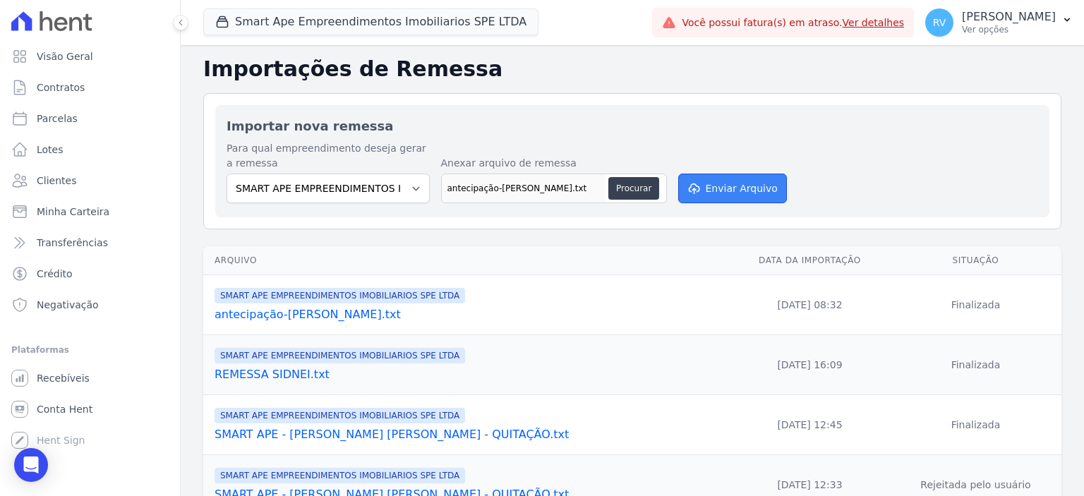
click at [731, 188] on button "Enviar Arquivo" at bounding box center [732, 189] width 109 height 30
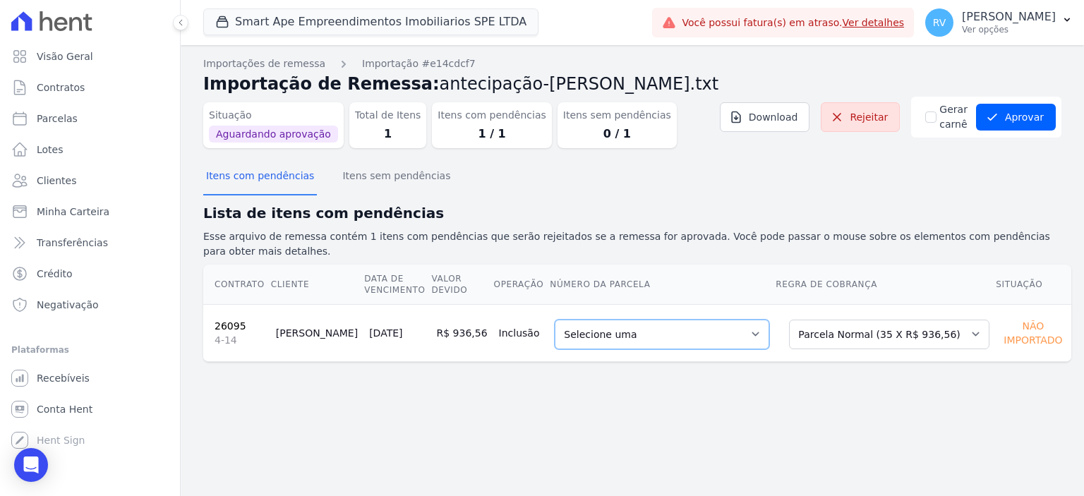
click at [692, 328] on select "Selecione uma 6 - [DATE] - R$ 936,56 - Agendado 7 - [DATE] - R$ 936,56 - Agenda…" at bounding box center [662, 335] width 215 height 30
click at [1020, 114] on button "Aprovar" at bounding box center [1016, 117] width 80 height 27
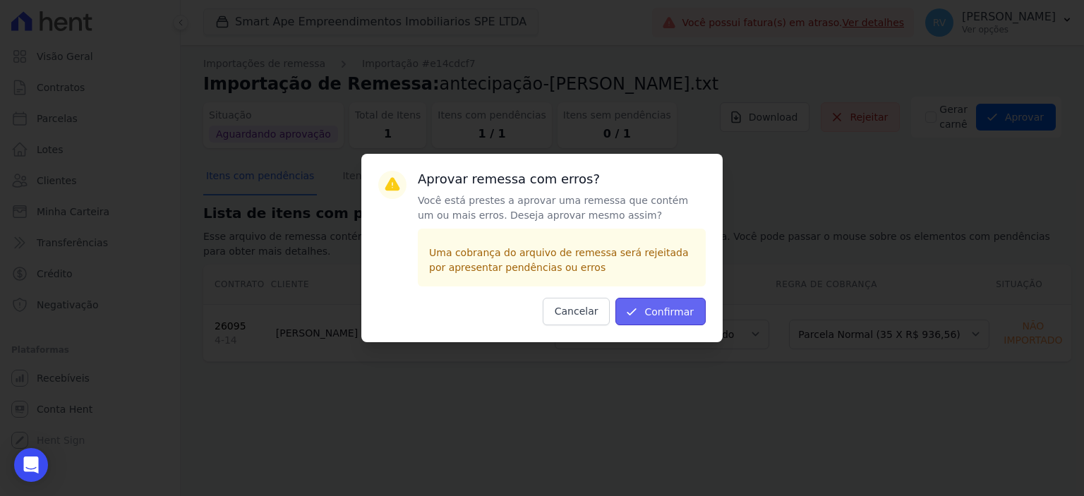
click at [674, 313] on button "Confirmar" at bounding box center [661, 312] width 90 height 28
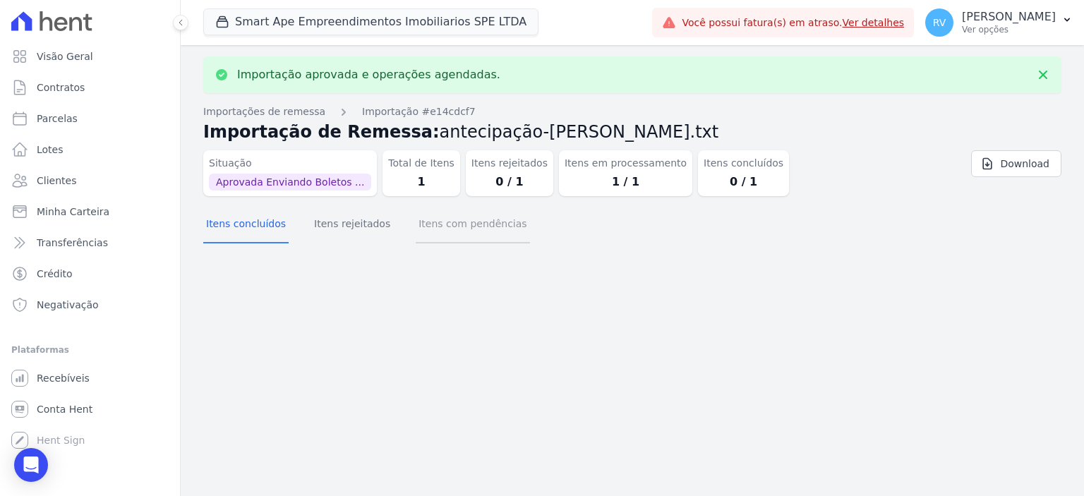
click at [484, 222] on button "Itens com pendências" at bounding box center [473, 225] width 114 height 37
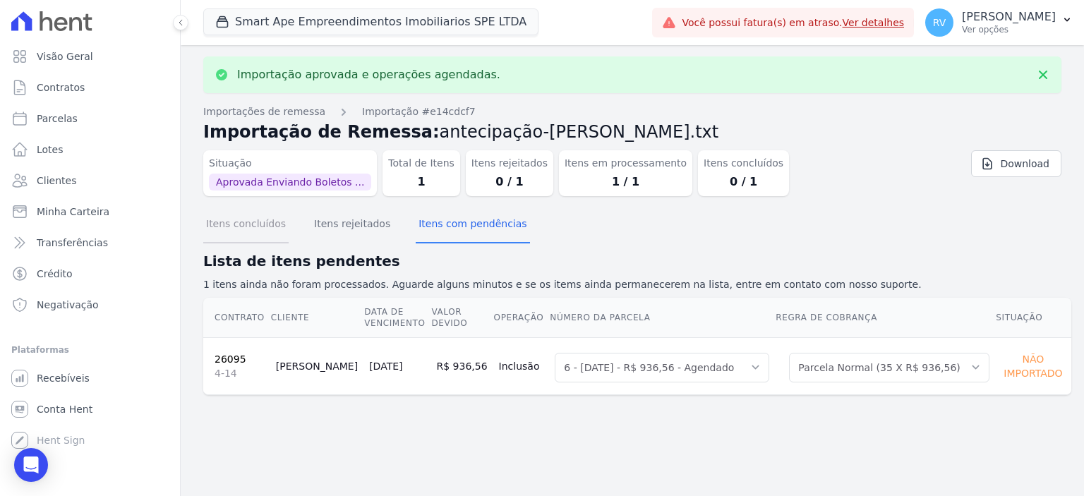
click at [246, 228] on button "Itens concluídos" at bounding box center [245, 225] width 85 height 37
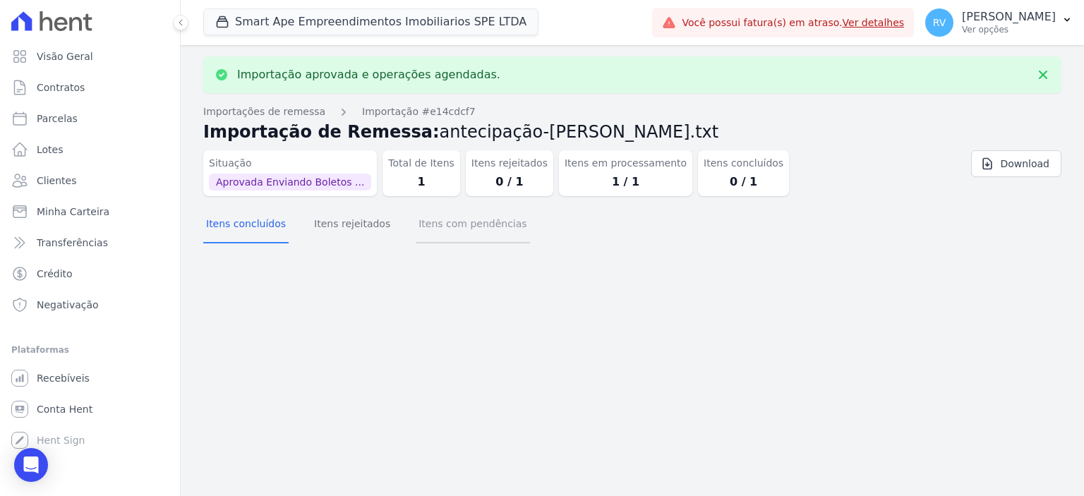
click at [438, 227] on button "Itens com pendências" at bounding box center [473, 225] width 114 height 37
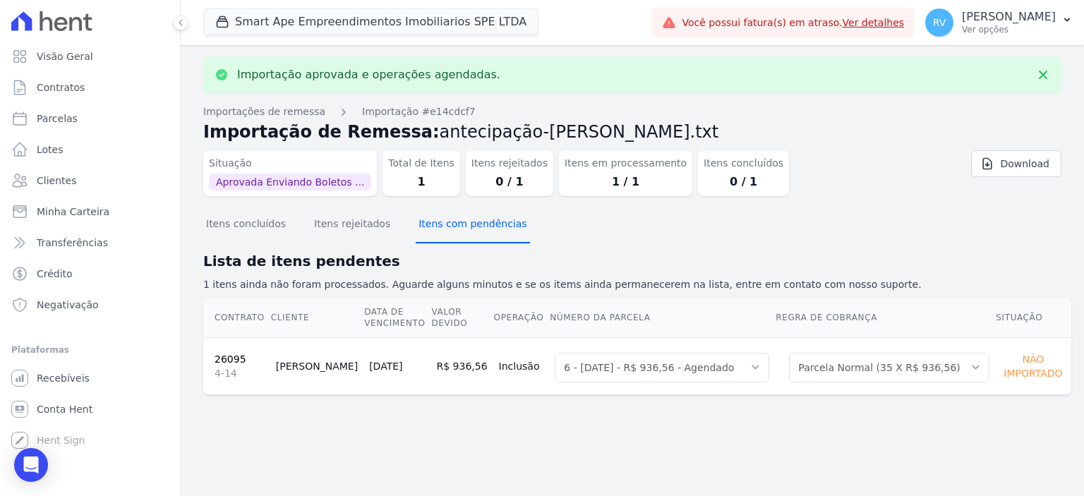
click at [438, 231] on button "Itens com pendências" at bounding box center [473, 225] width 114 height 37
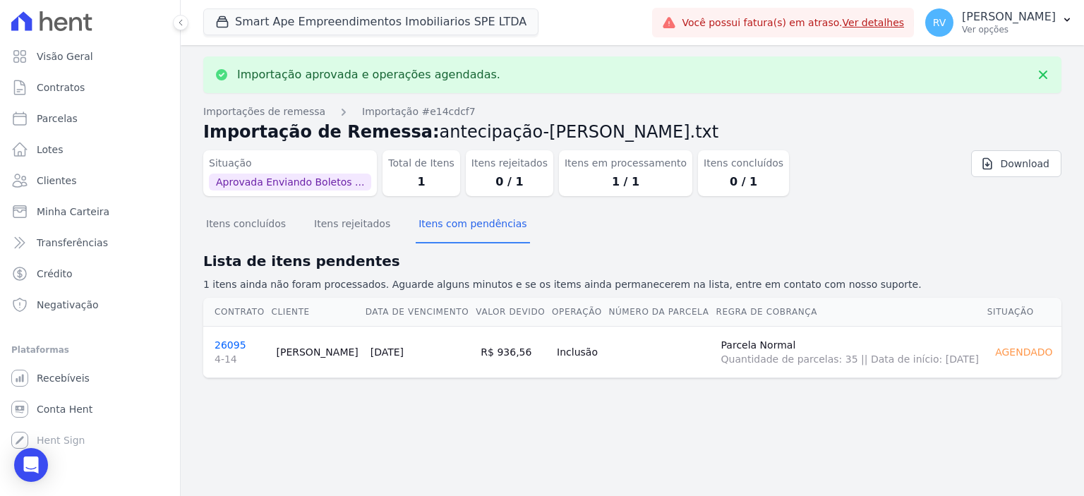
click at [231, 344] on link "26095 4-14" at bounding box center [240, 353] width 51 height 27
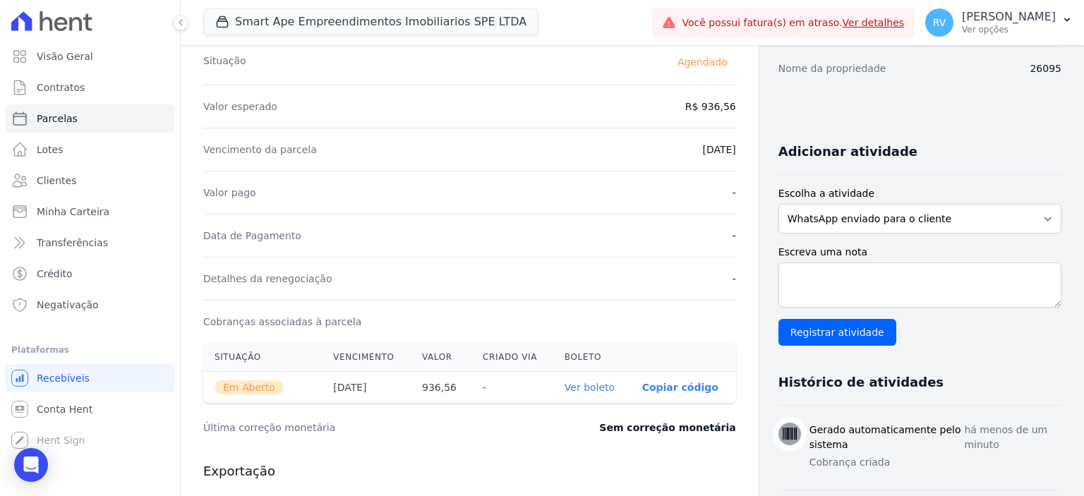
scroll to position [353, 0]
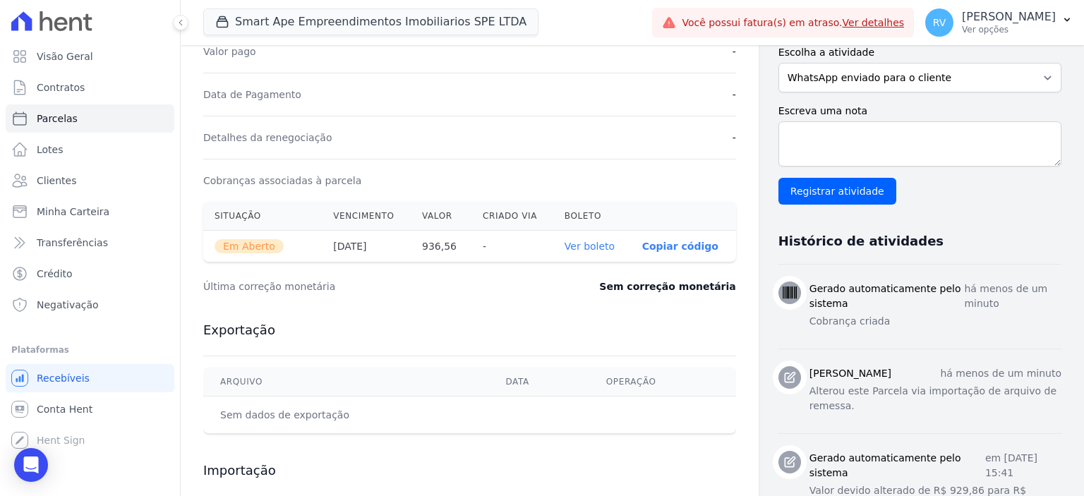
click at [585, 246] on link "Ver boleto" at bounding box center [590, 246] width 50 height 11
